Goal: Navigation & Orientation: Go to known website

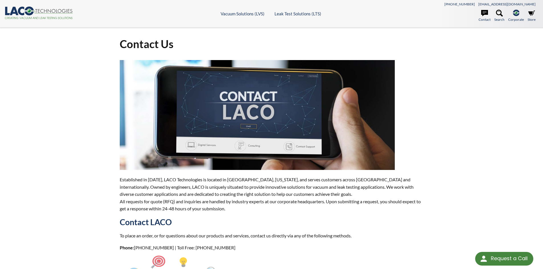
click at [19, 7] on icon ".cls-1{fill:#193661;}.cls-2{fill:#58595b;}.cls-3{fill:url(#radial-gradient);}.c…" at bounding box center [39, 13] width 68 height 13
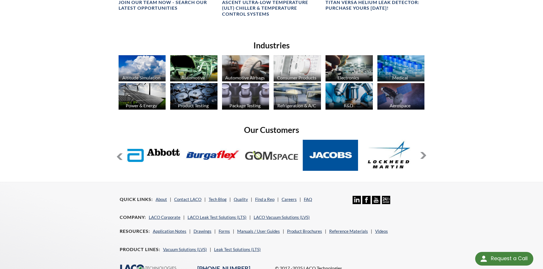
scroll to position [447, 0]
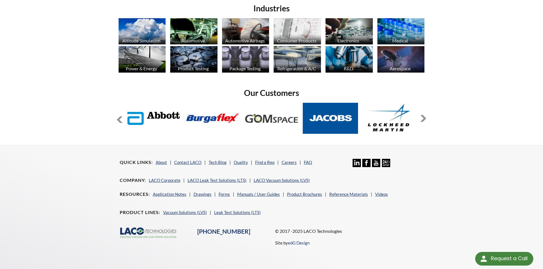
click at [424, 119] on button at bounding box center [423, 118] width 7 height 7
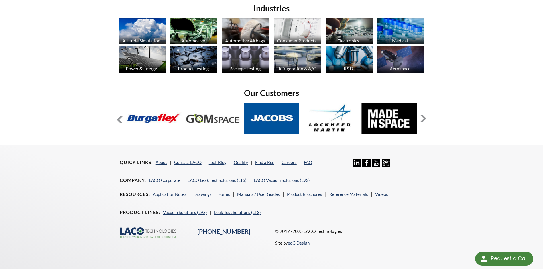
click at [424, 119] on button at bounding box center [423, 118] width 7 height 7
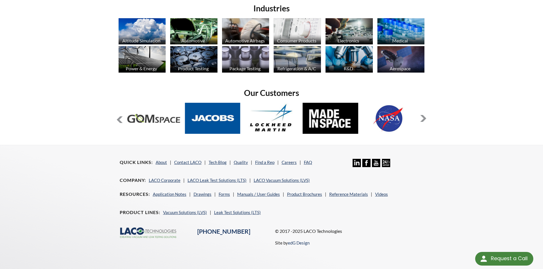
click at [424, 119] on button at bounding box center [423, 118] width 7 height 7
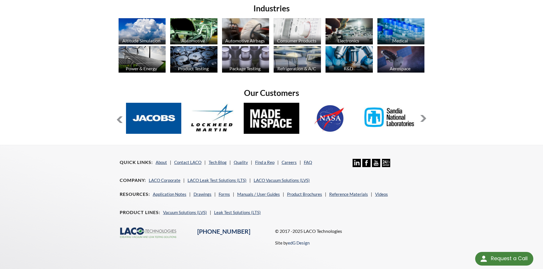
click at [424, 119] on button at bounding box center [423, 118] width 7 height 7
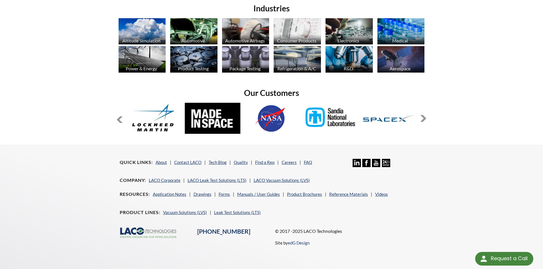
click at [424, 119] on button at bounding box center [423, 118] width 7 height 7
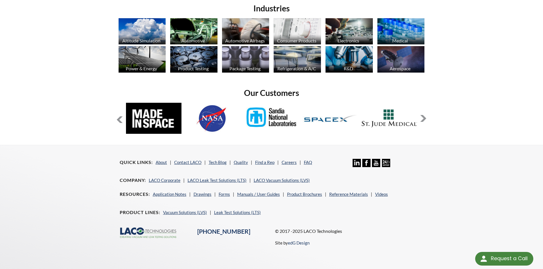
click at [424, 119] on button at bounding box center [423, 118] width 7 height 7
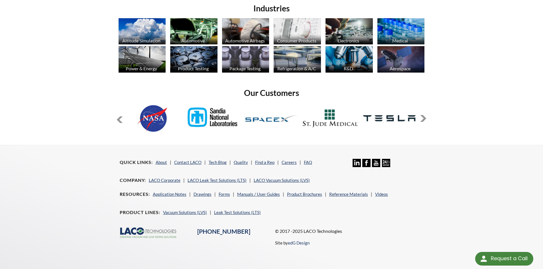
click at [424, 119] on button at bounding box center [423, 118] width 7 height 7
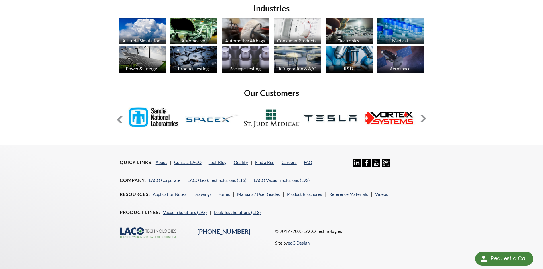
click at [424, 119] on button at bounding box center [423, 118] width 7 height 7
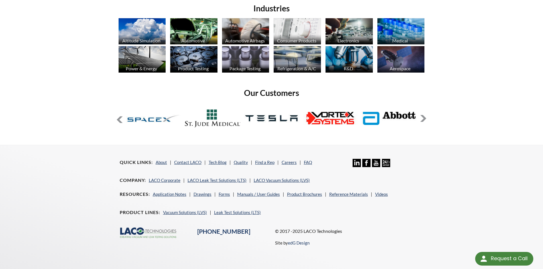
click at [424, 119] on button at bounding box center [423, 118] width 7 height 7
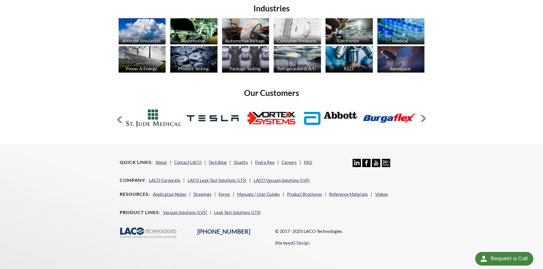
click at [424, 119] on button at bounding box center [423, 118] width 7 height 7
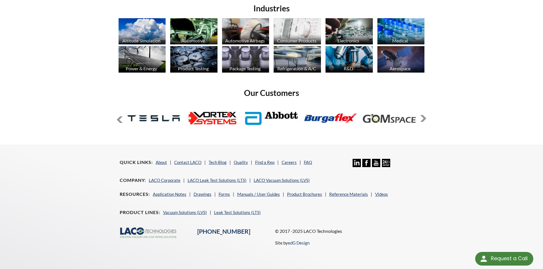
click at [424, 119] on button at bounding box center [423, 118] width 7 height 7
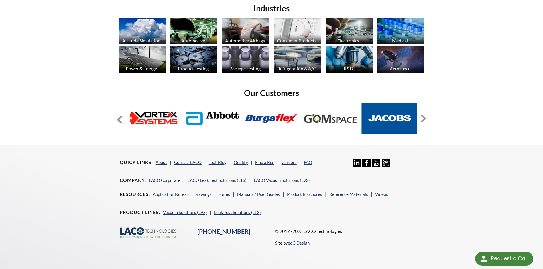
click at [424, 119] on button at bounding box center [423, 118] width 7 height 7
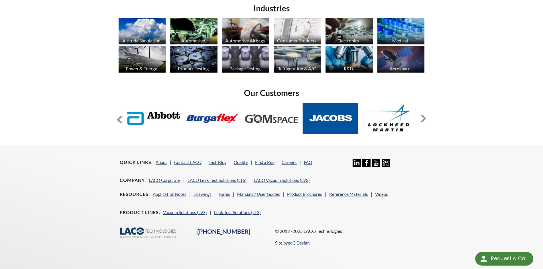
click at [424, 119] on button at bounding box center [423, 118] width 7 height 7
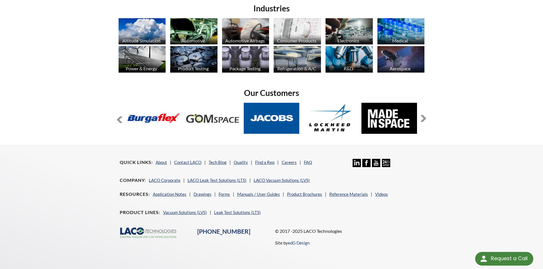
click at [424, 119] on button at bounding box center [423, 118] width 7 height 7
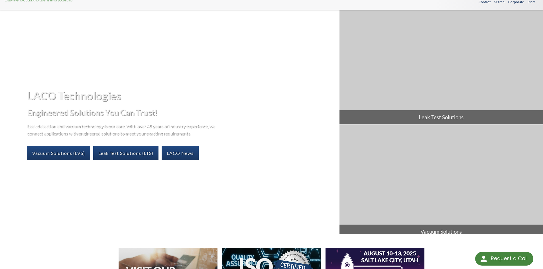
scroll to position [0, 0]
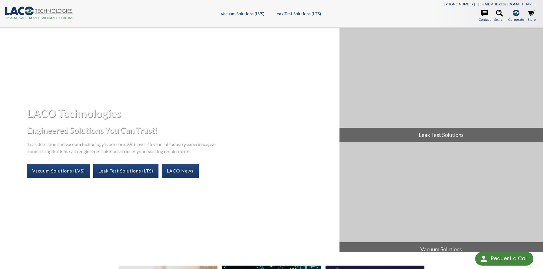
click at [21, 13] on icon at bounding box center [21, 11] width 6 height 9
click at [530, 15] on icon at bounding box center [531, 13] width 7 height 7
click at [35, 11] on icon ".cls-1{fill:#193661;}.cls-2{fill:#58595b;}.cls-3{fill:url(#radial-gradient);}.c…" at bounding box center [39, 13] width 68 height 13
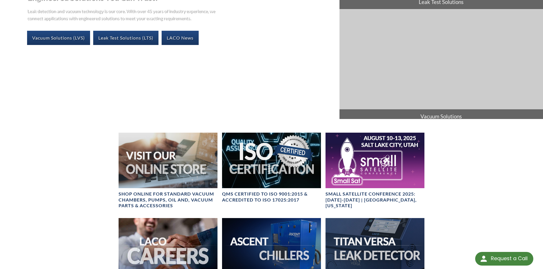
scroll to position [20, 0]
